Goal: Information Seeking & Learning: Learn about a topic

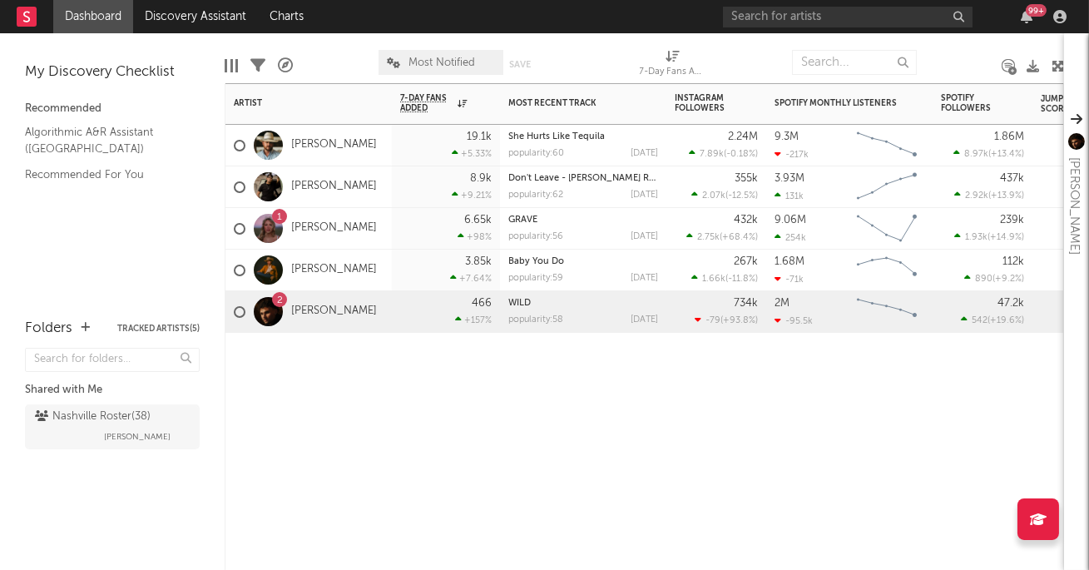
click at [413, 229] on div "6.65k +98 %" at bounding box center [446, 228] width 92 height 41
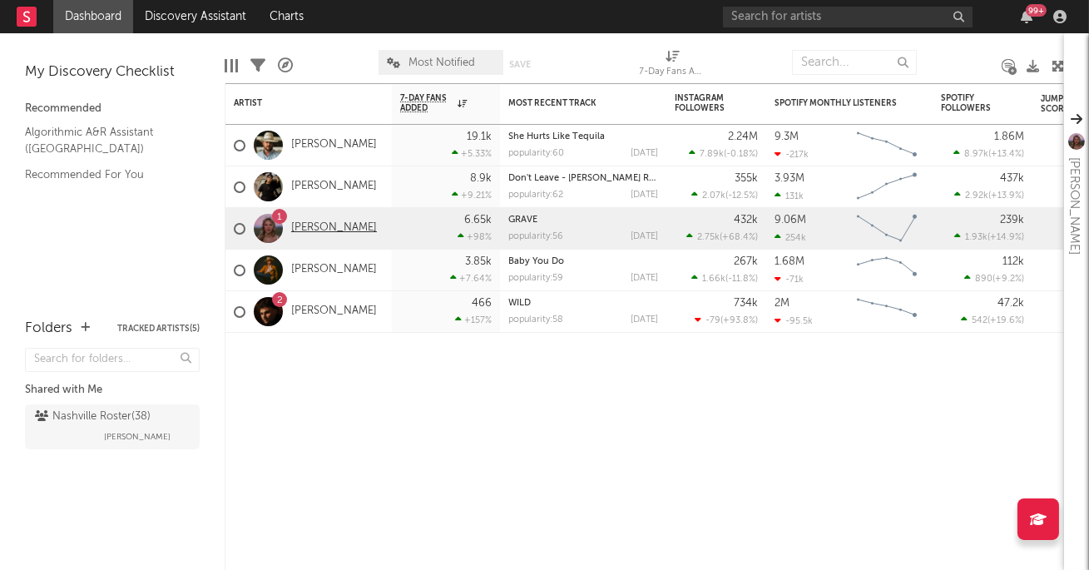
click at [335, 228] on link "[PERSON_NAME]" at bounding box center [334, 228] width 86 height 14
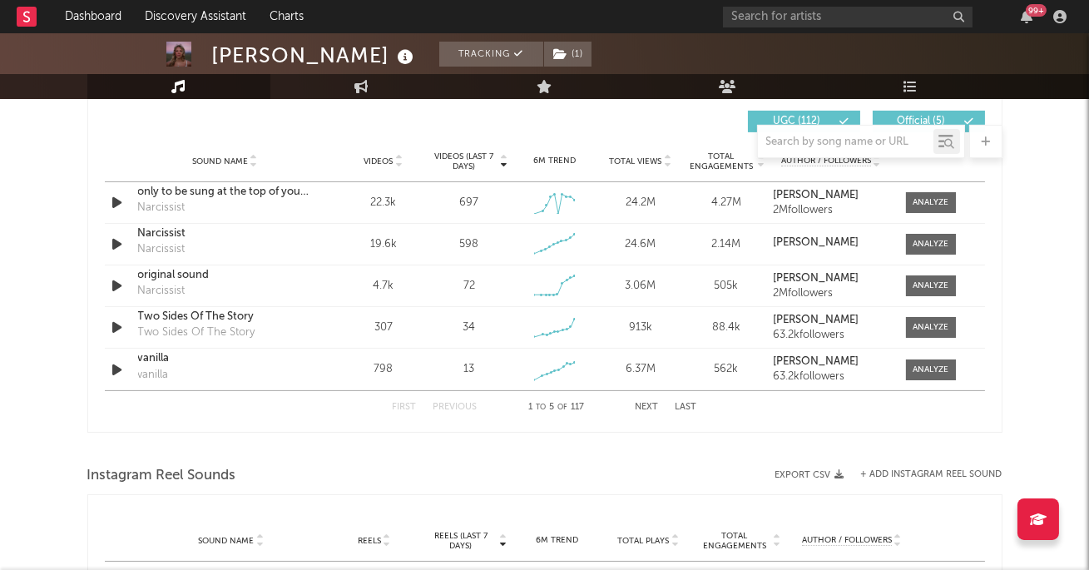
select select "6m"
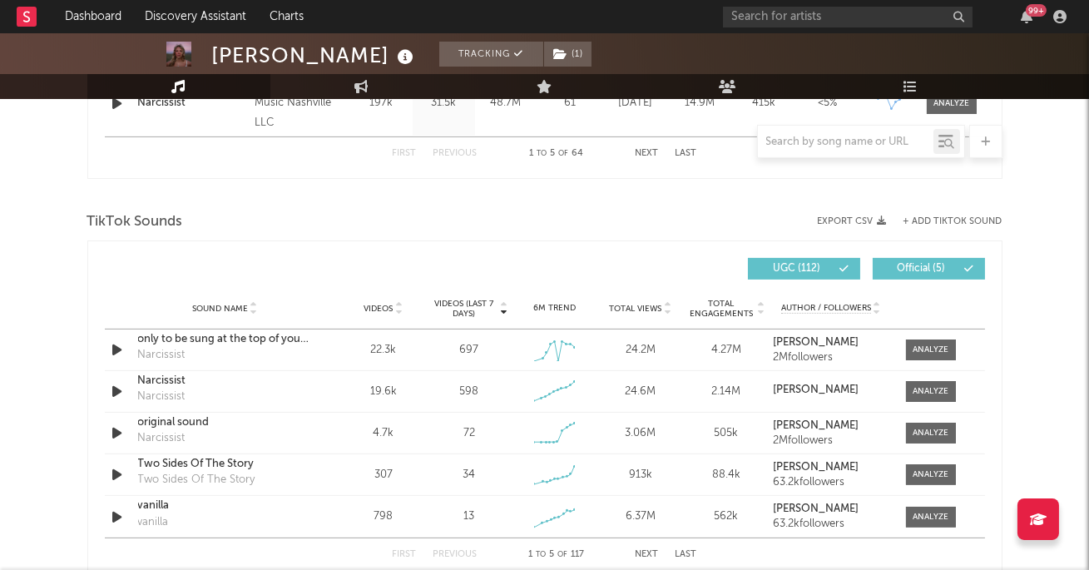
scroll to position [1028, 0]
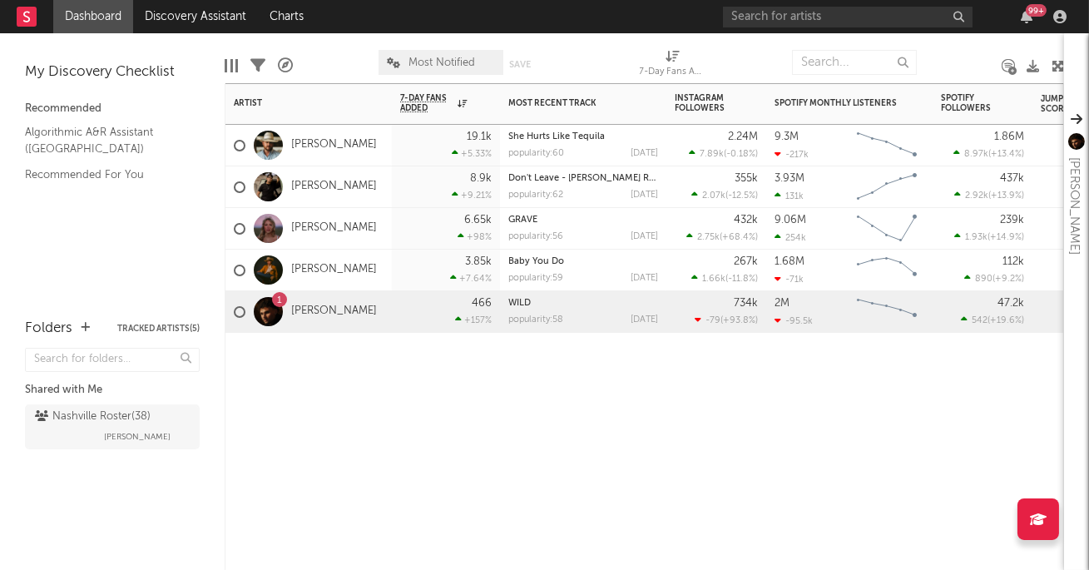
click at [419, 182] on div "8.9k +9.21 %" at bounding box center [446, 186] width 92 height 41
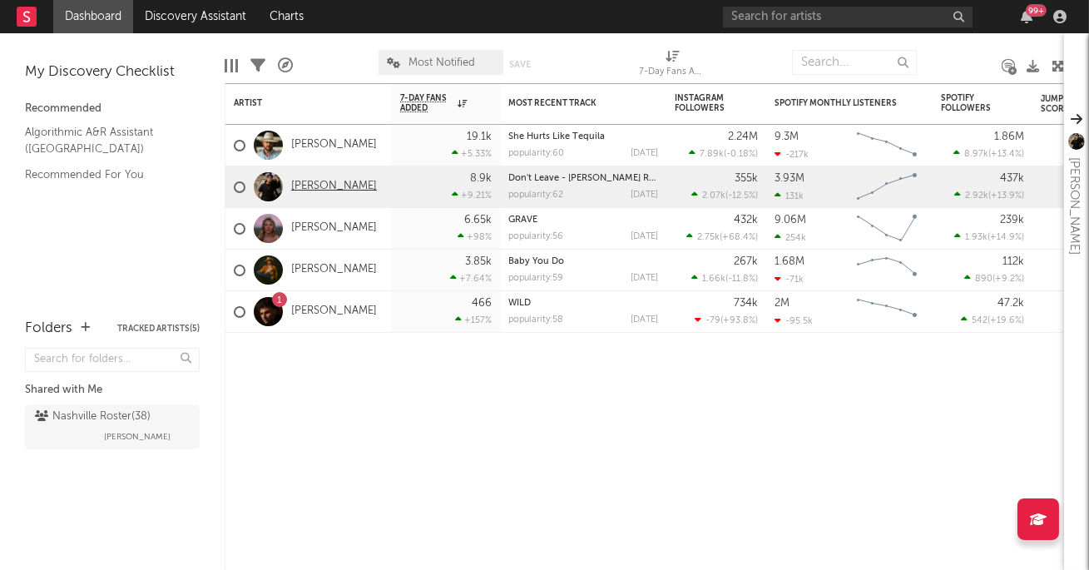
click at [323, 184] on link "[PERSON_NAME]" at bounding box center [334, 187] width 86 height 14
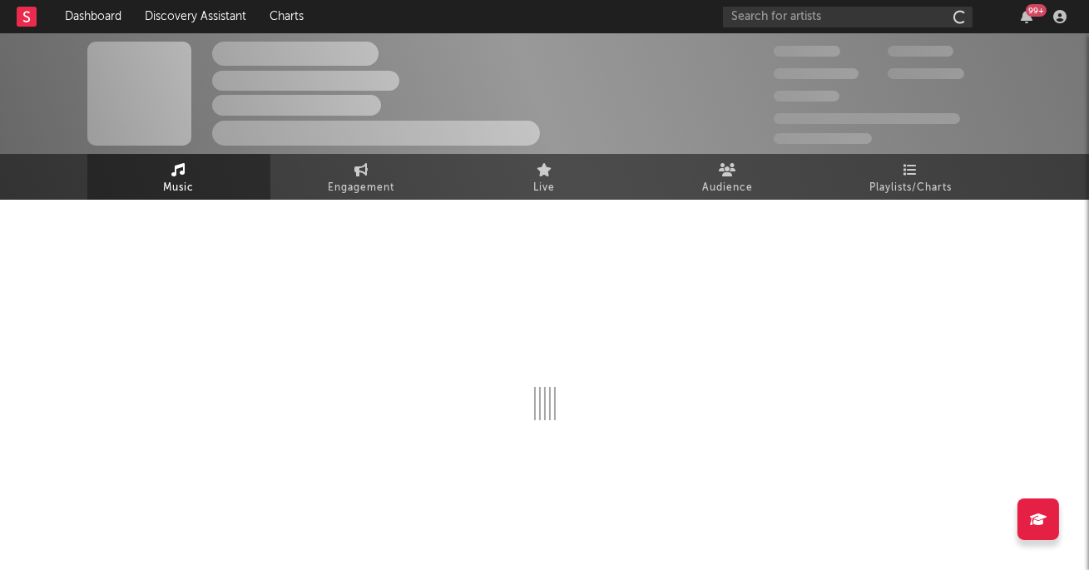
scroll to position [7, 0]
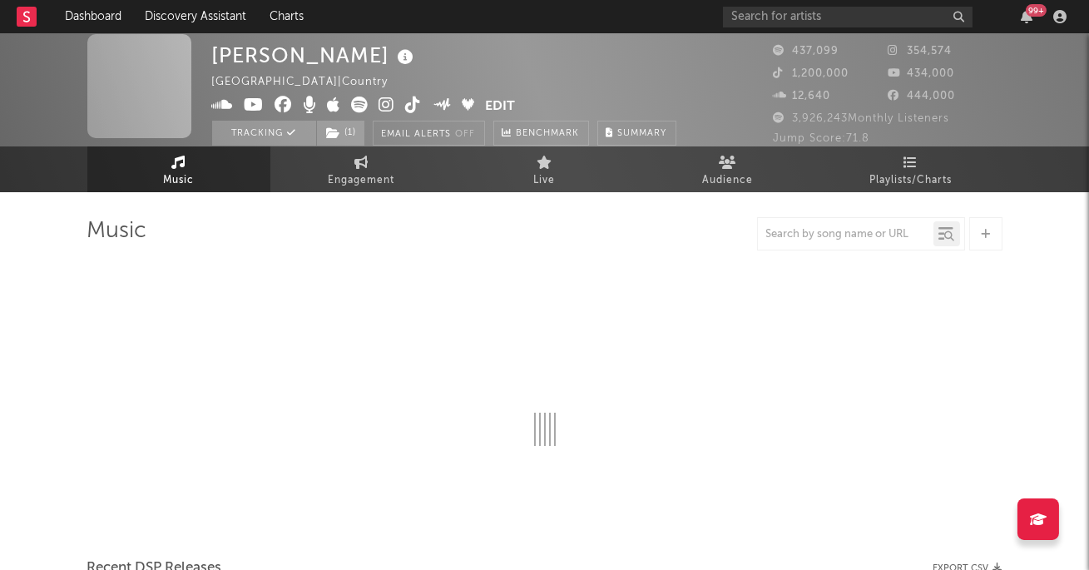
select select "6m"
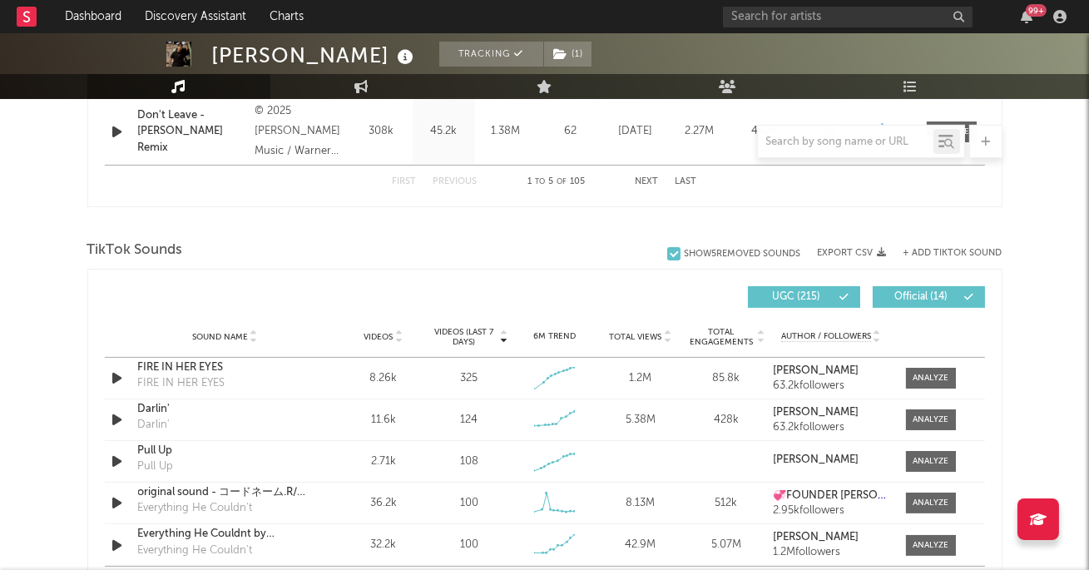
scroll to position [1001, 0]
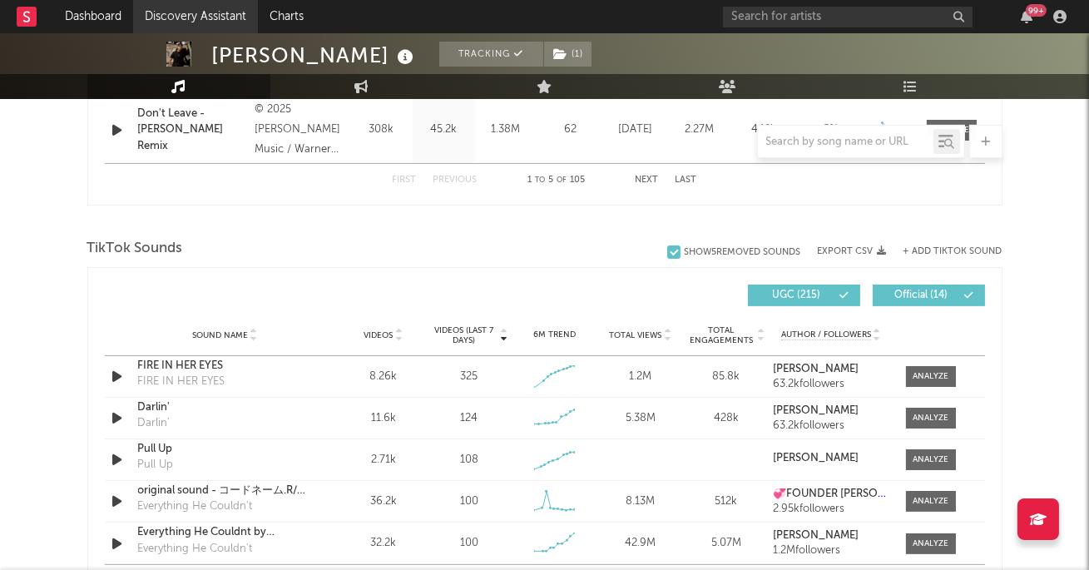
select select "6m"
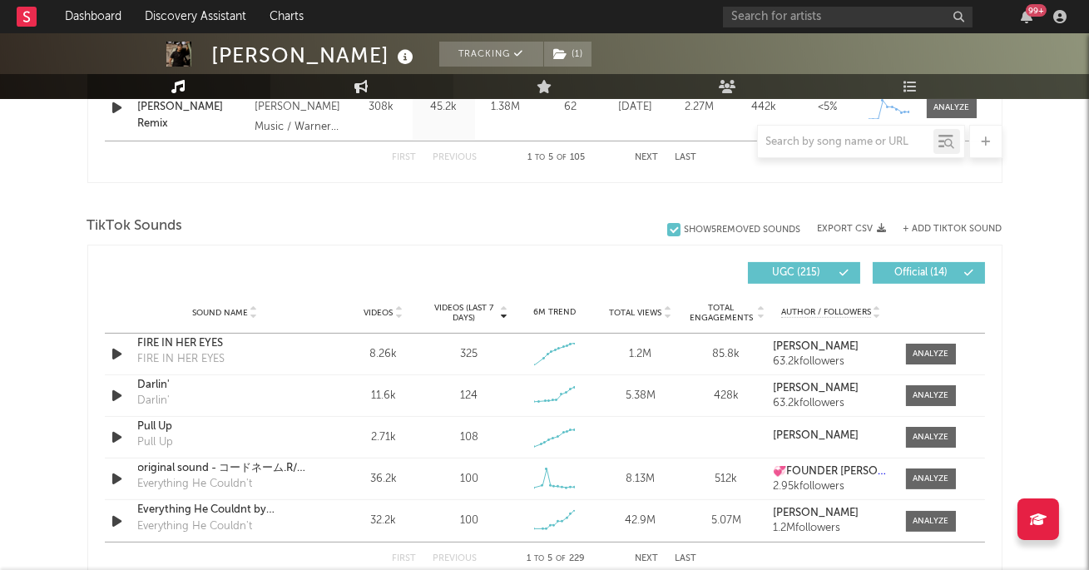
scroll to position [1118, 0]
